Goal: Check status

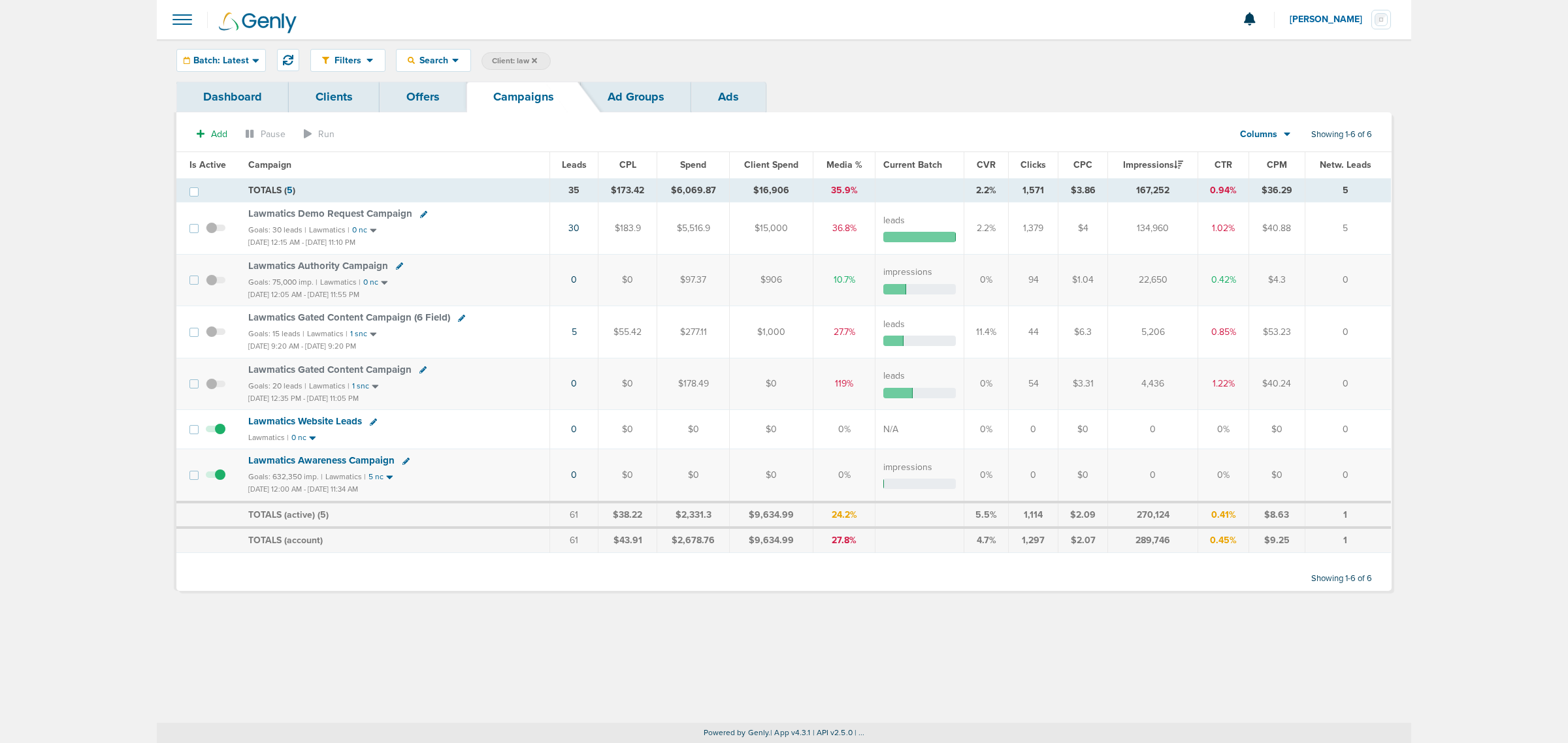
click at [534, 57] on icon at bounding box center [534, 61] width 5 height 7
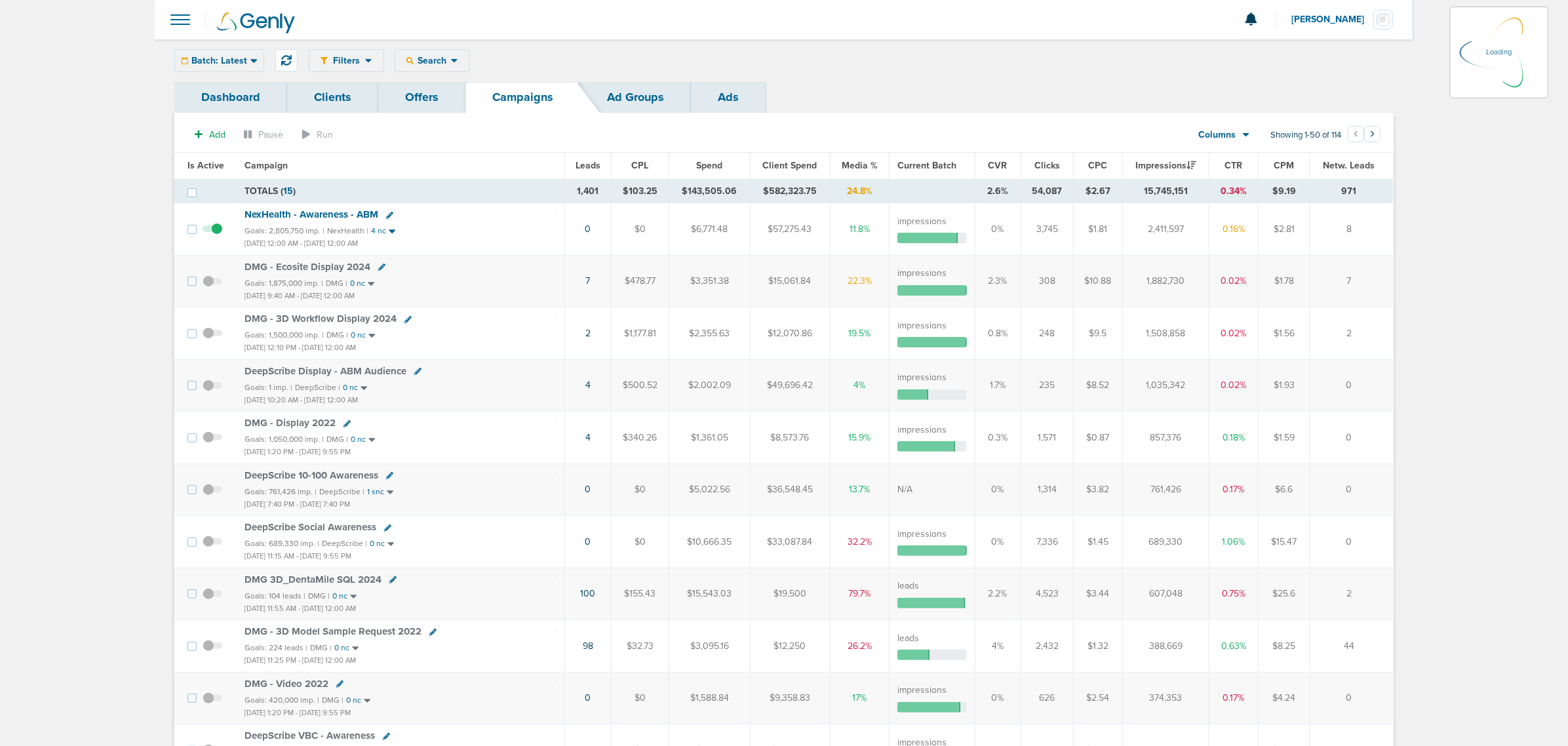
click at [226, 65] on div "Batch: Latest [DATE] [DATE] Last 7 Days Last 14 Days This Month Last Month This…" at bounding box center [219, 60] width 90 height 23
click at [245, 64] on span "Batch: Latest" at bounding box center [219, 61] width 56 height 9
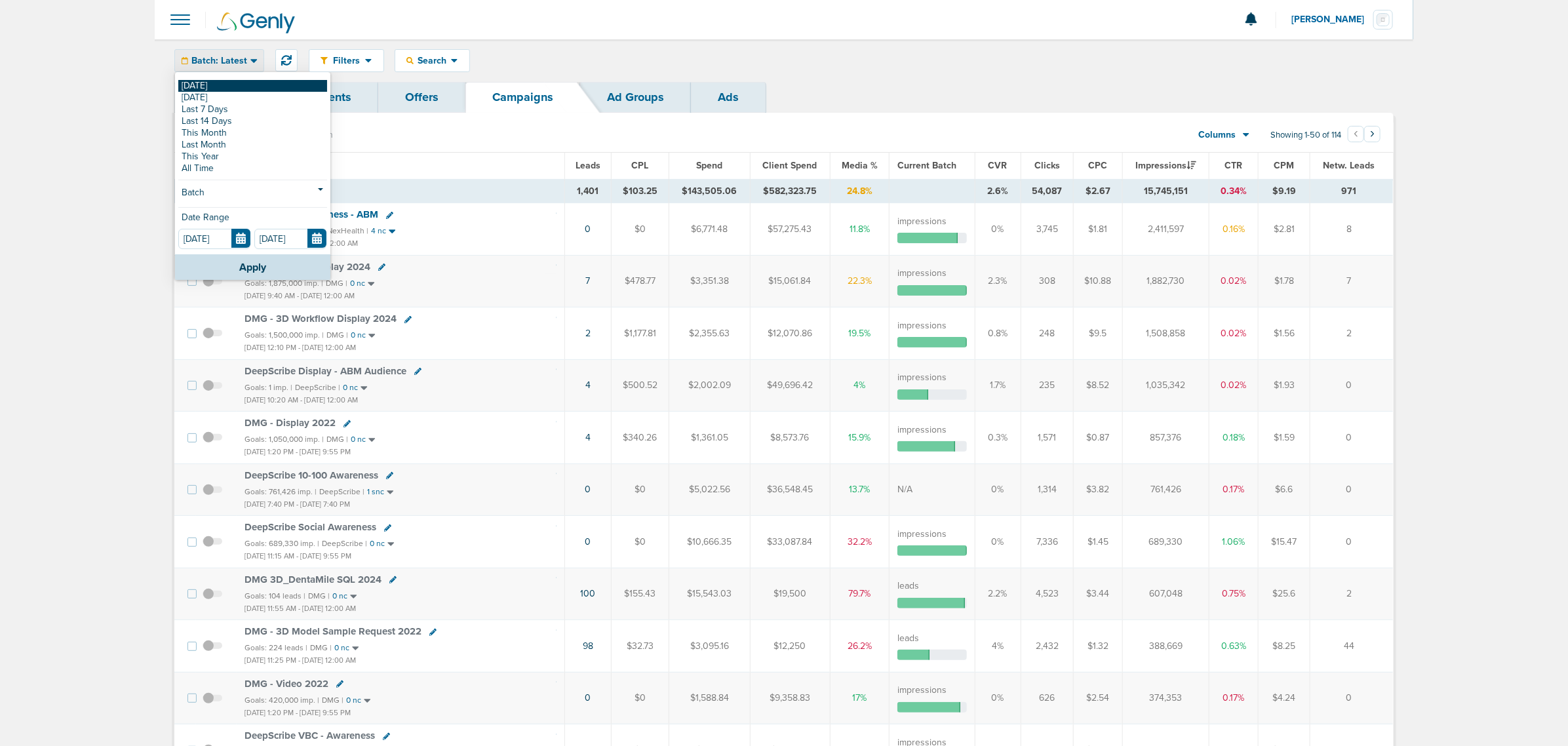
click at [210, 89] on link "[DATE]" at bounding box center [253, 86] width 149 height 12
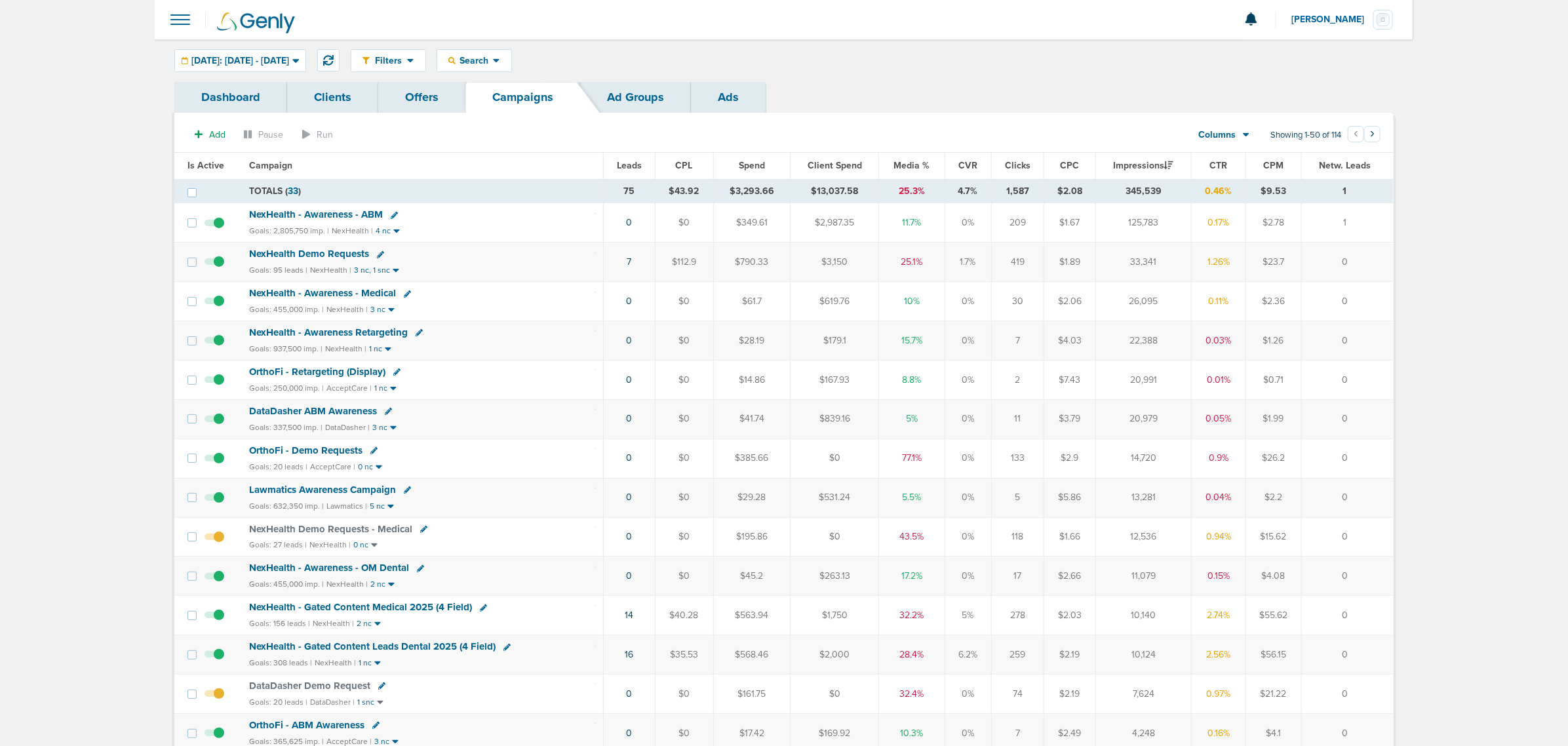
click at [909, 164] on span "Media %" at bounding box center [911, 166] width 36 height 11
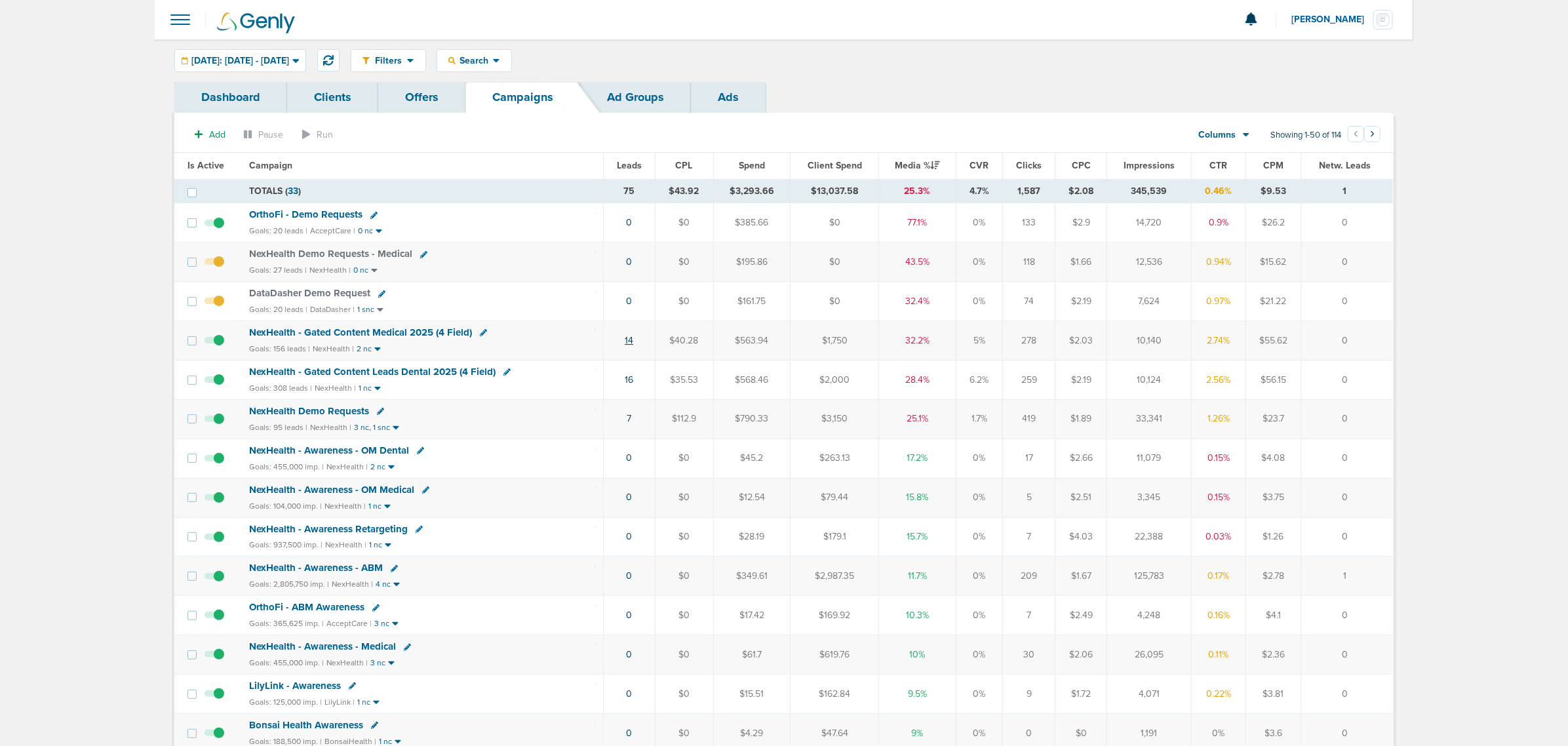
click at [628, 339] on link "14" at bounding box center [628, 340] width 8 height 11
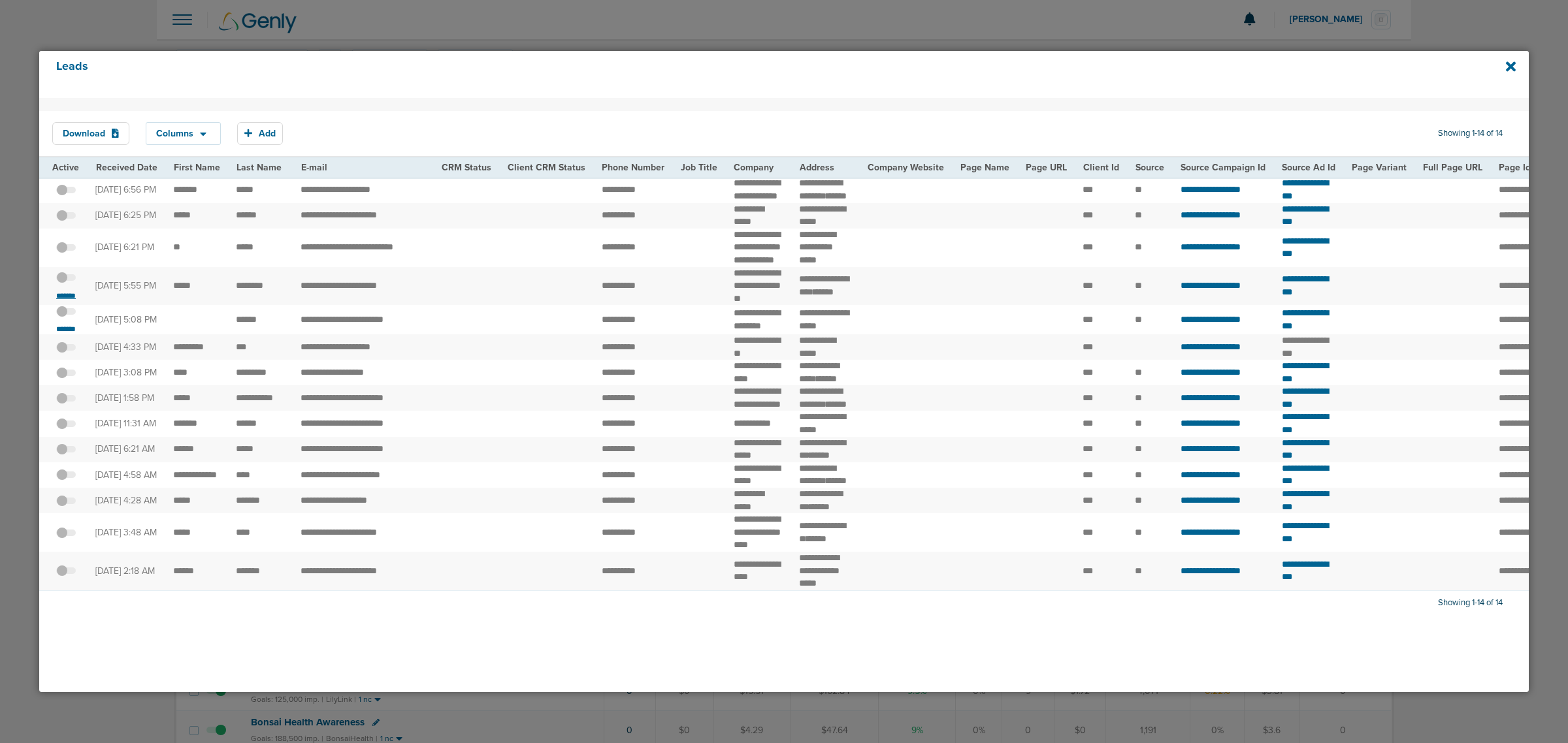
click at [70, 301] on small "*******" at bounding box center [66, 296] width 28 height 10
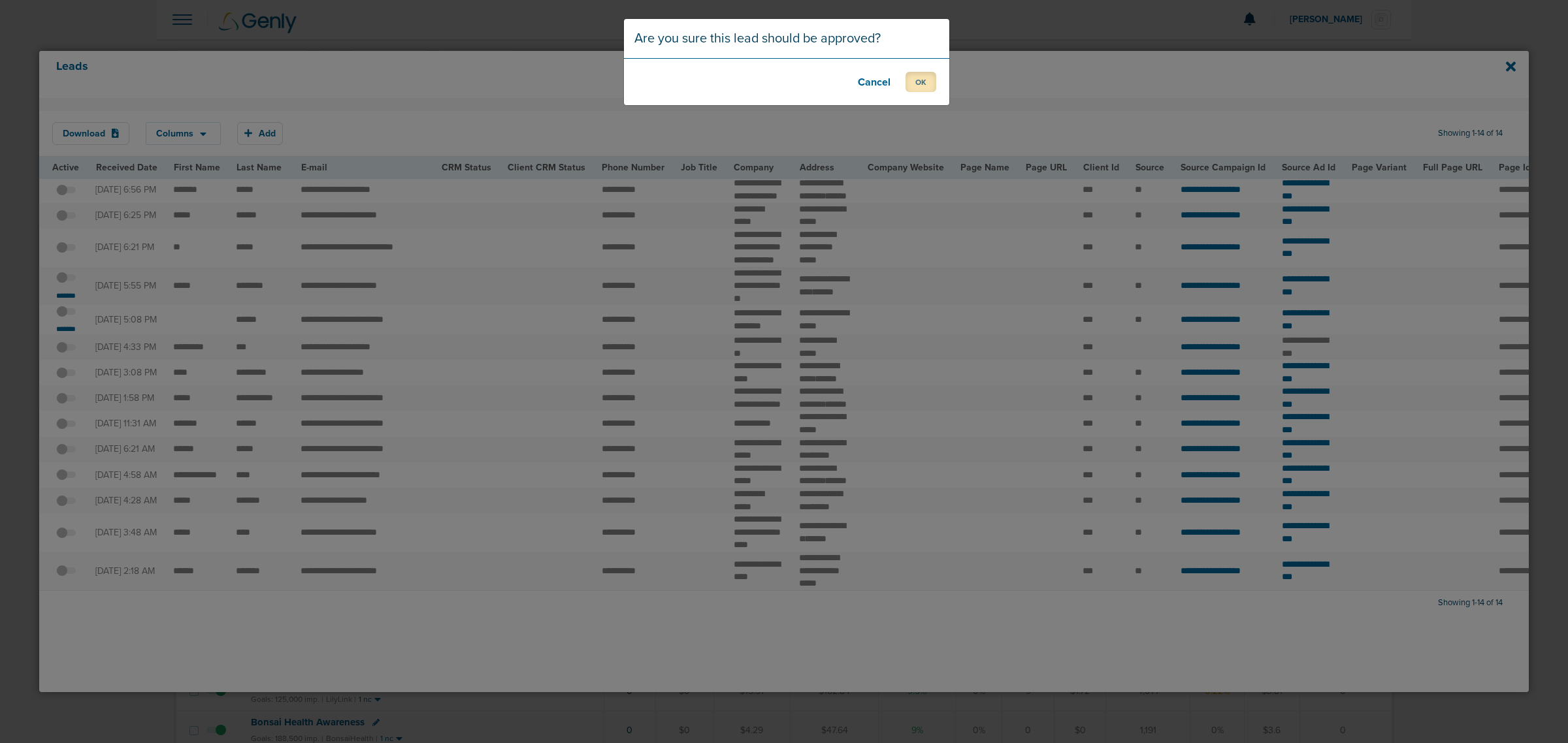
click at [926, 79] on button "OK" at bounding box center [921, 82] width 31 height 20
click at [923, 76] on button "OK" at bounding box center [921, 82] width 31 height 20
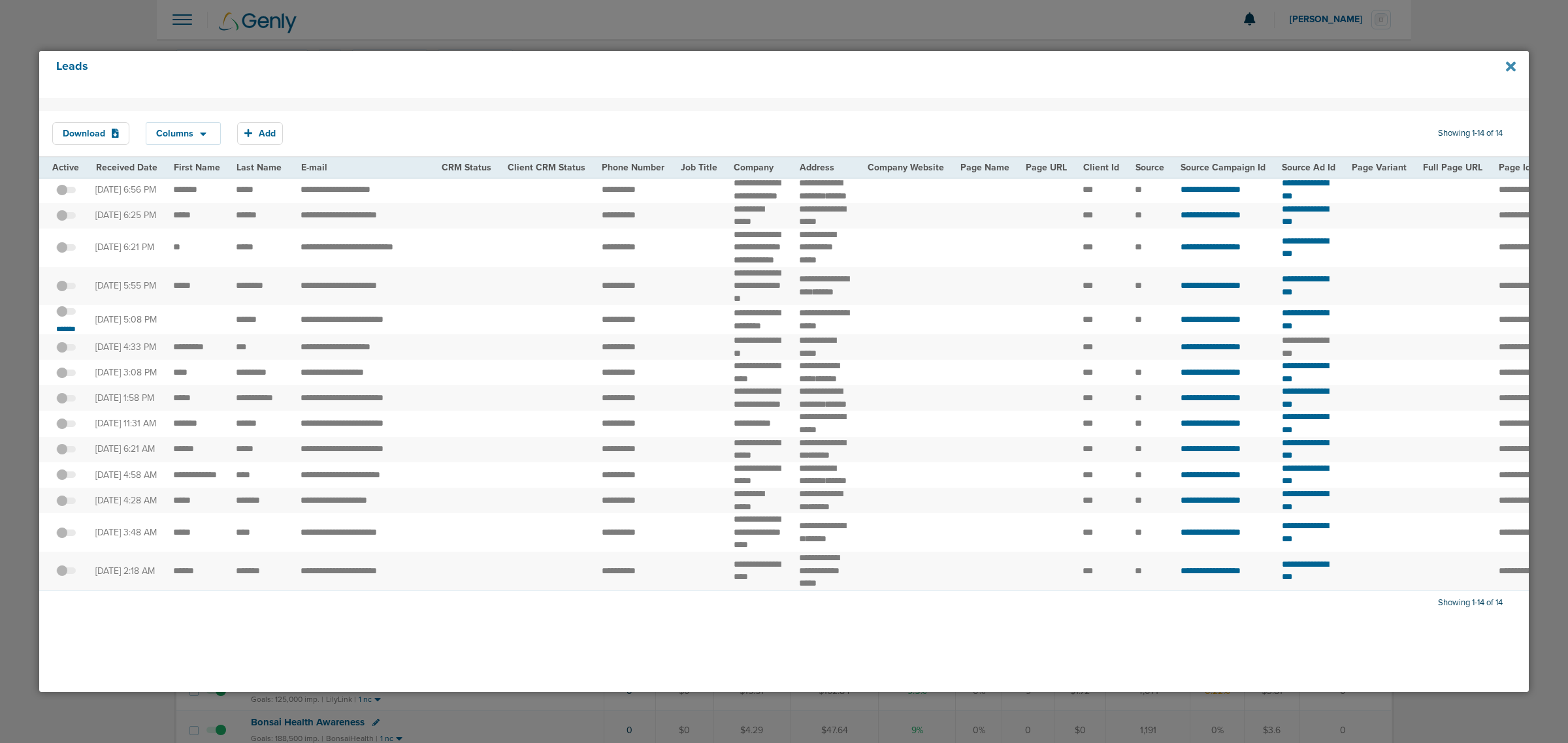
click at [1510, 64] on icon at bounding box center [1510, 66] width 10 height 14
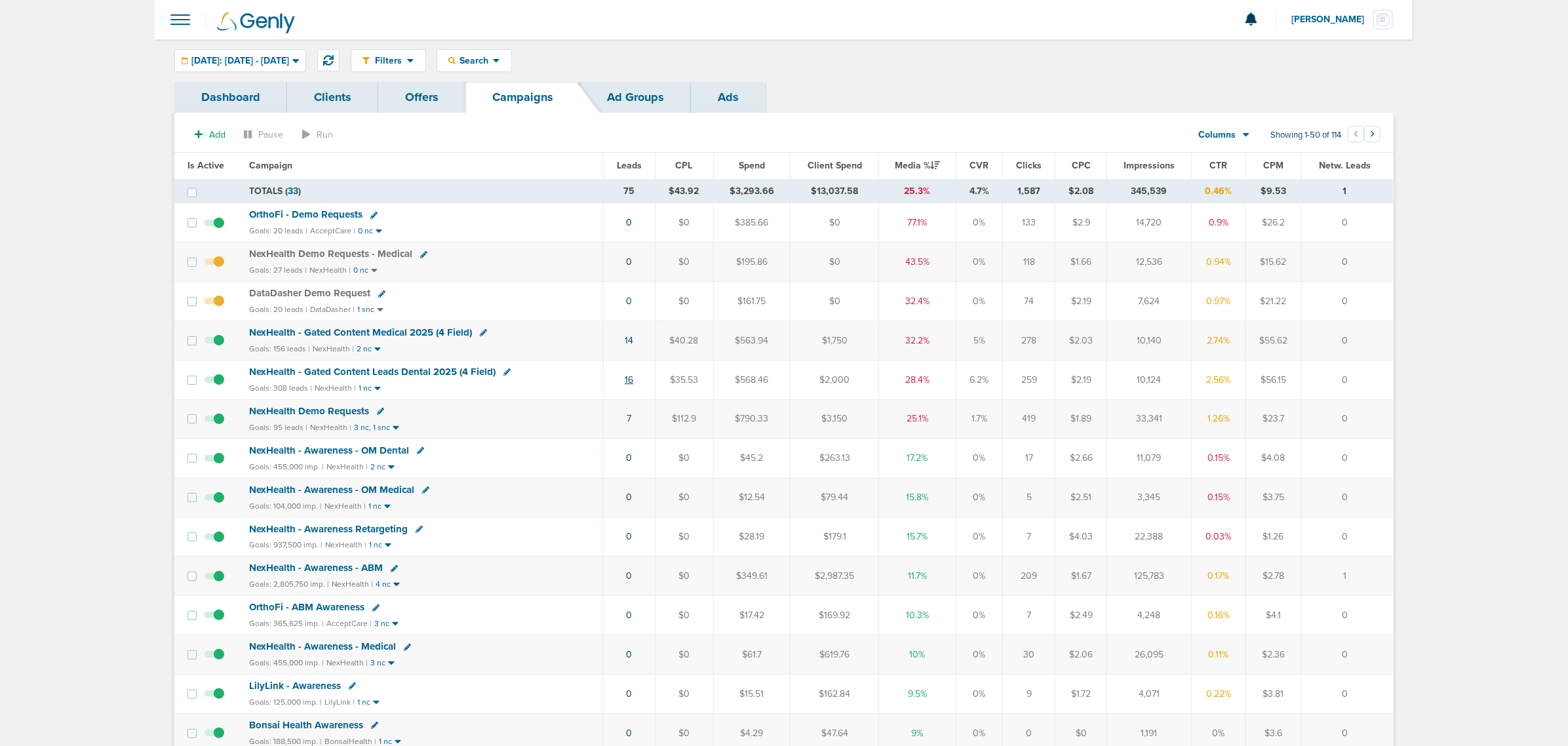
click at [629, 385] on link "16" at bounding box center [628, 379] width 8 height 11
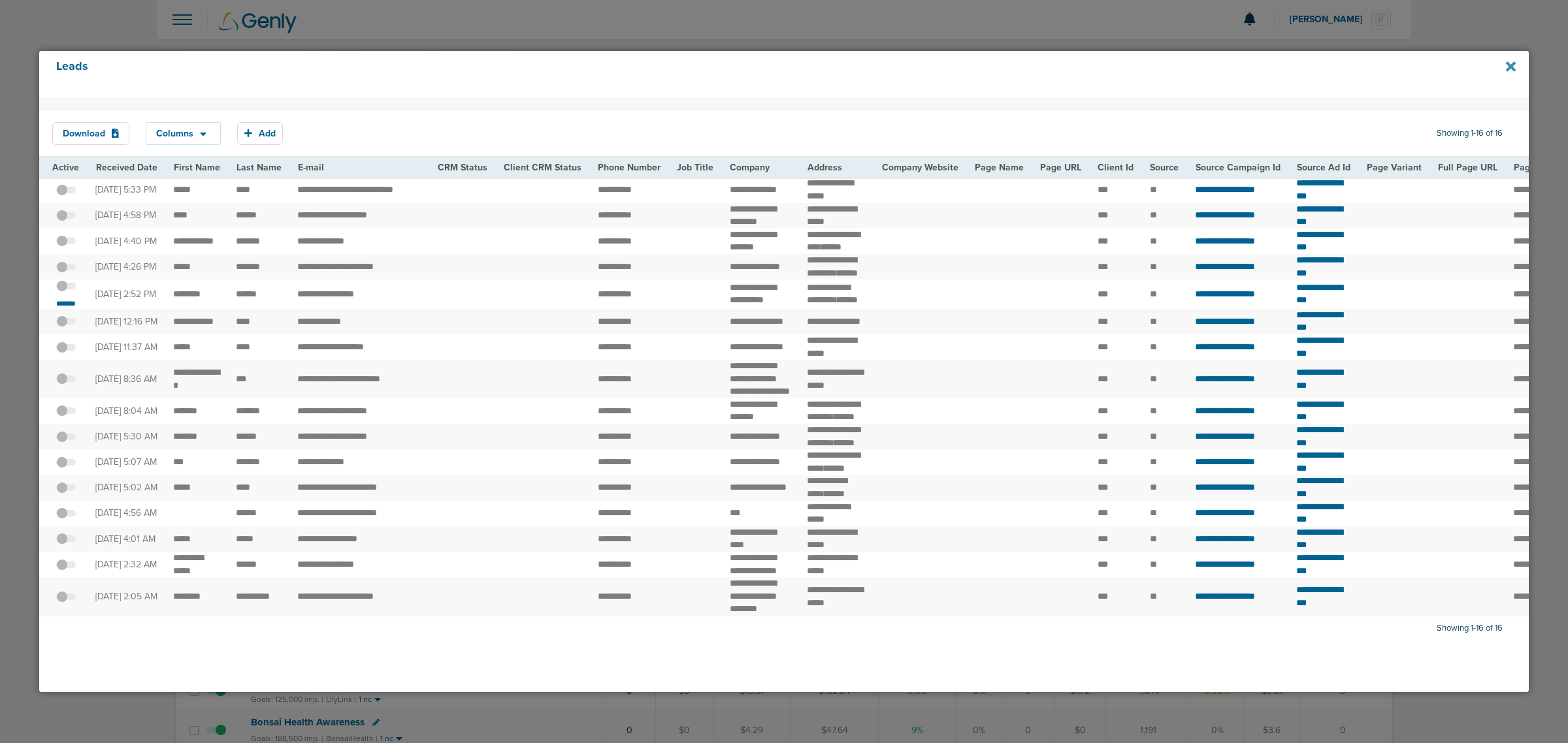
click at [1511, 72] on icon at bounding box center [1510, 66] width 10 height 14
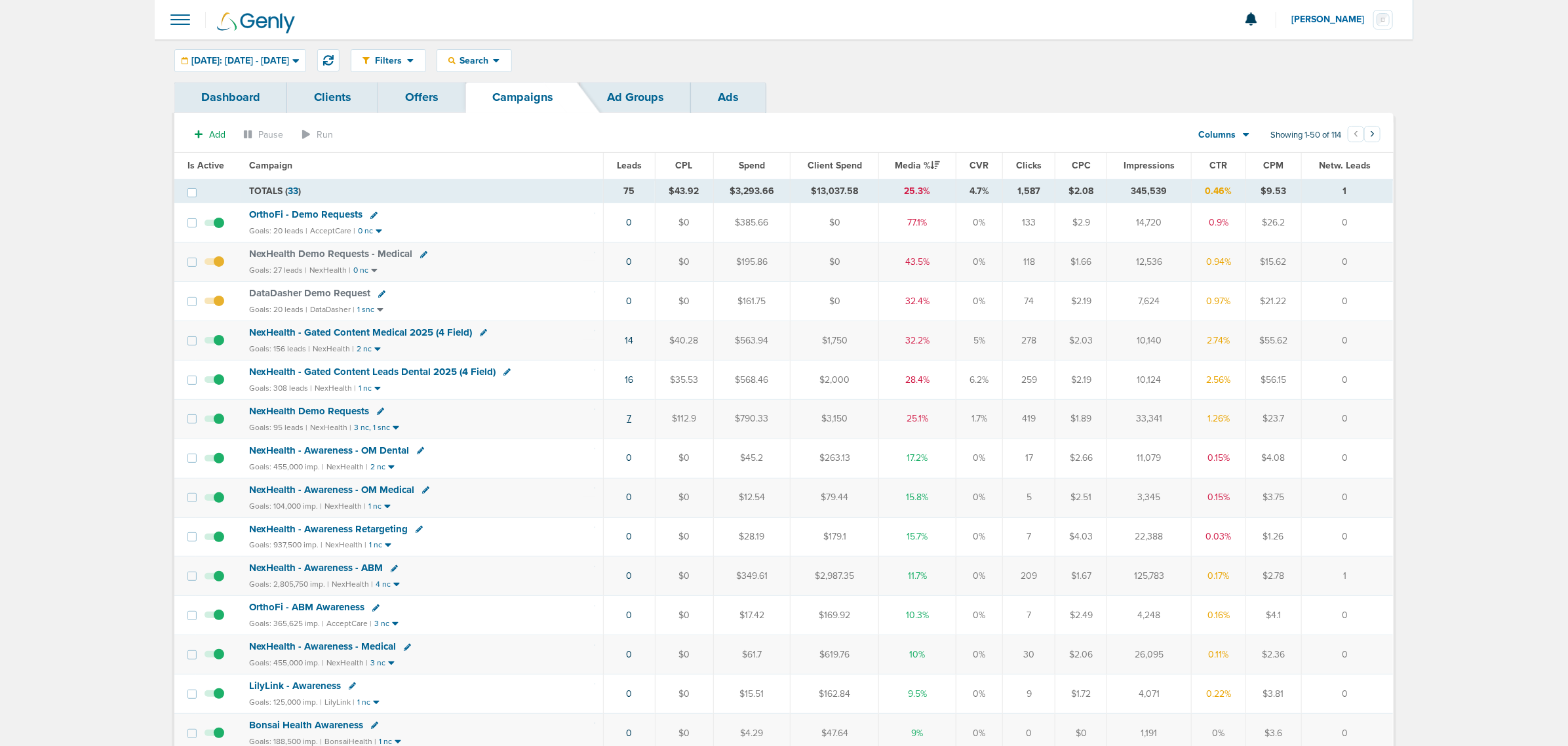
click at [631, 420] on link "7" at bounding box center [629, 419] width 5 height 11
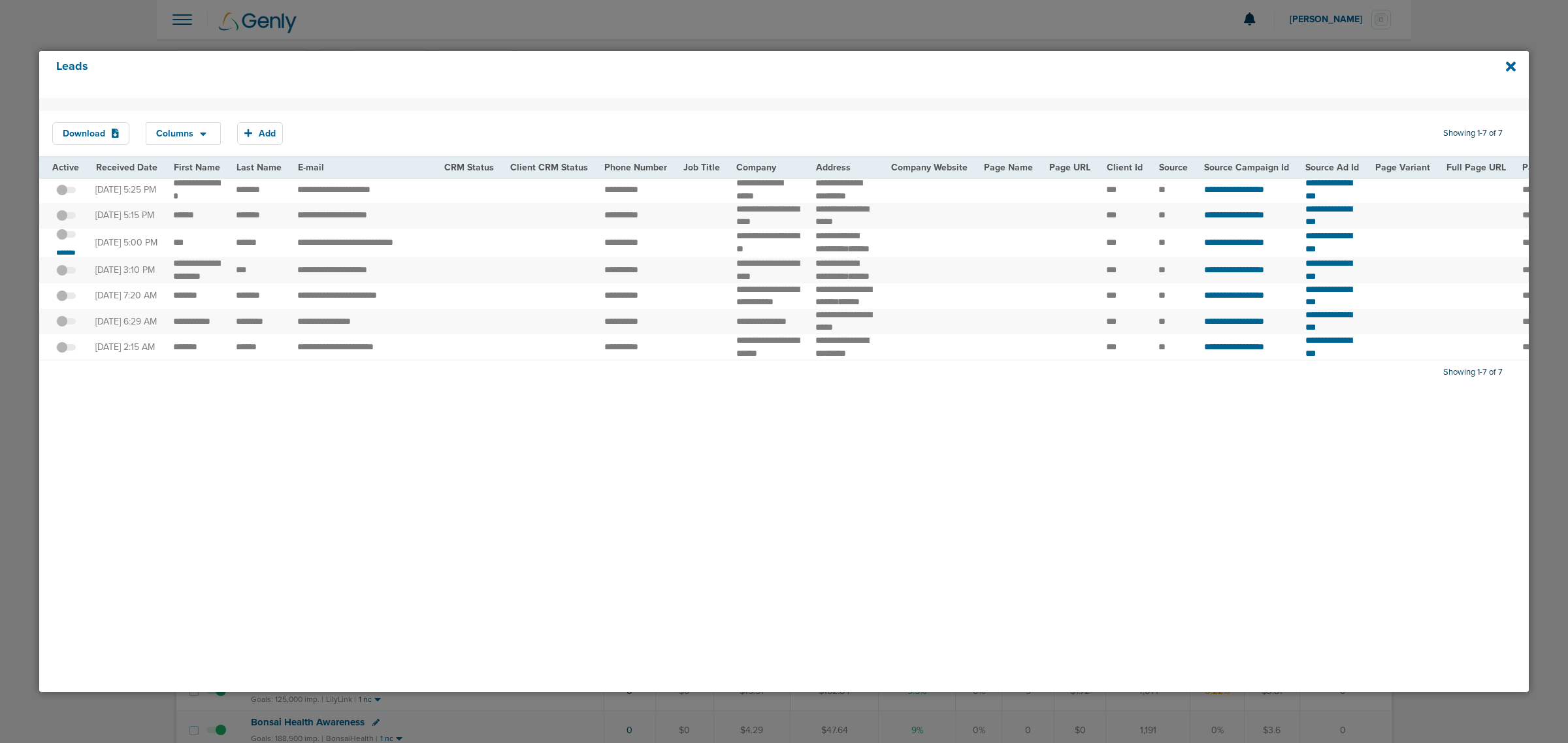
click at [69, 241] on span at bounding box center [66, 241] width 19 height 0
click at [66, 237] on input "checkbox" at bounding box center [66, 237] width 0 height 0
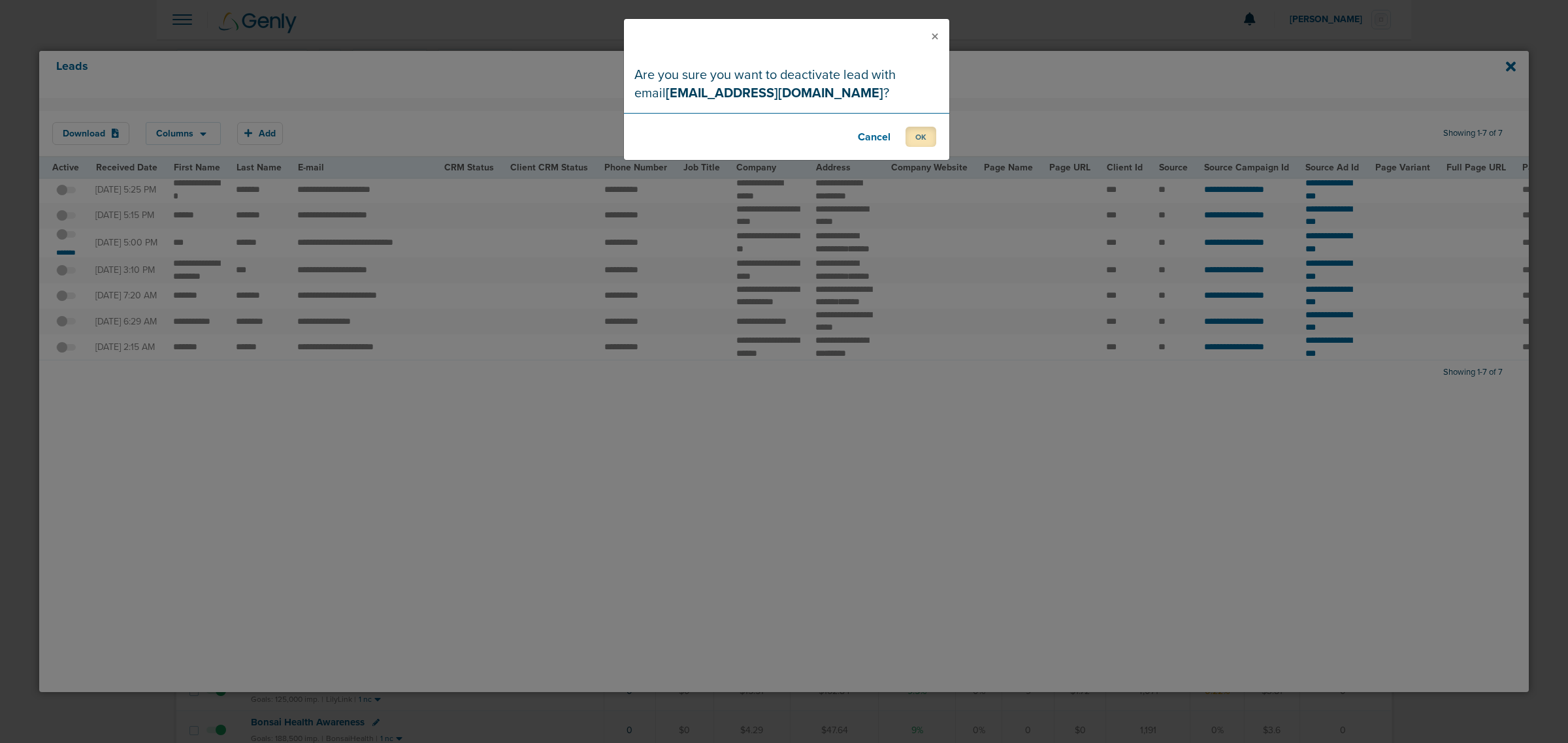
click at [922, 133] on button "OK" at bounding box center [921, 136] width 31 height 20
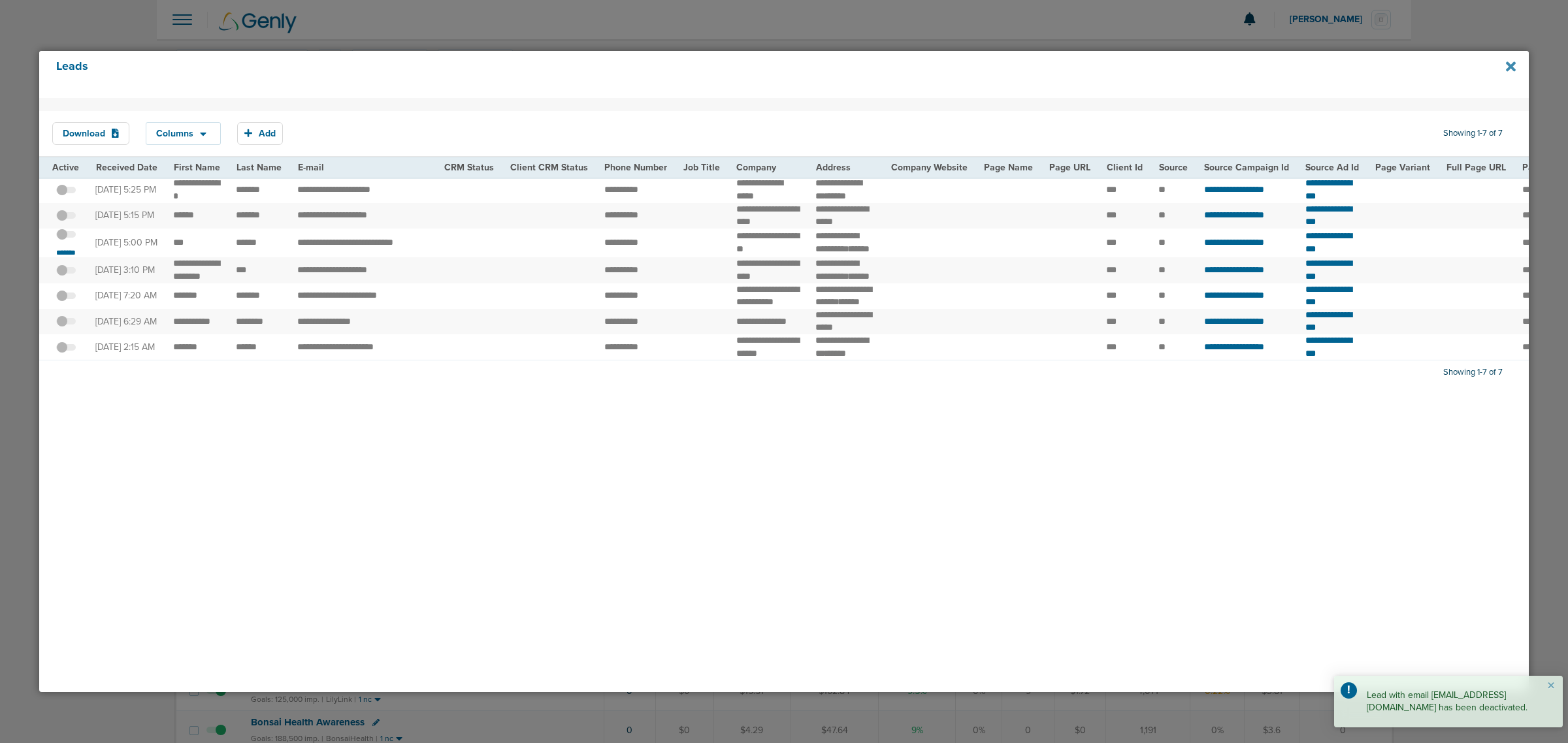
click at [1510, 70] on icon at bounding box center [1510, 66] width 10 height 14
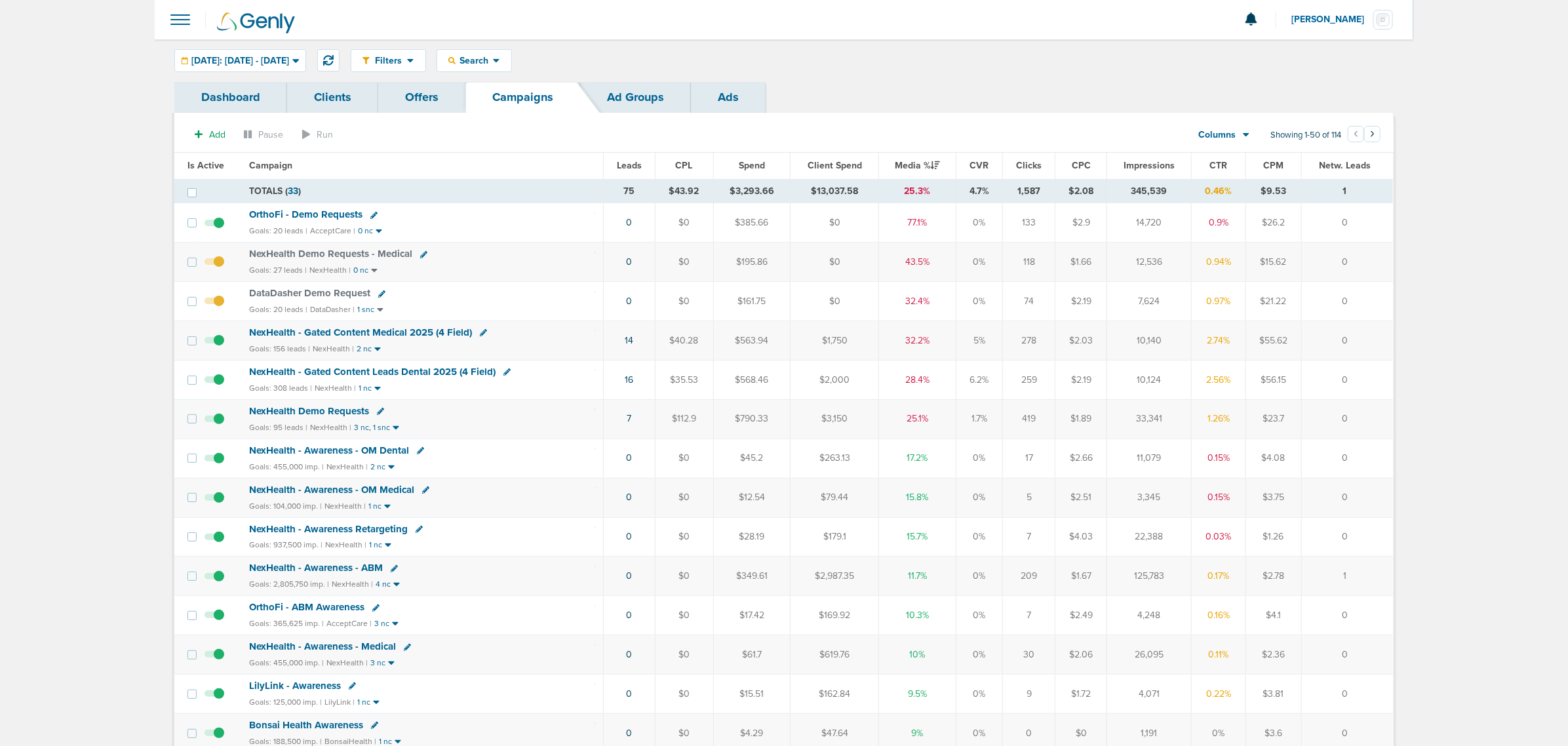
click at [1010, 7] on div at bounding box center [784, 20] width 1259 height 39
